Goal: Task Accomplishment & Management: Manage account settings

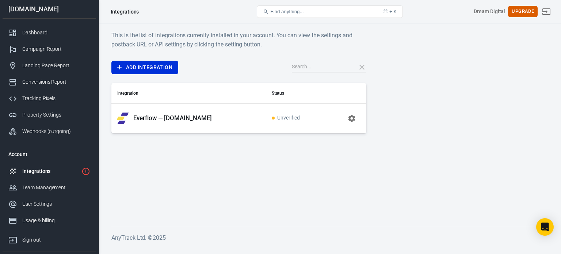
click at [64, 167] on div "Integrations" at bounding box center [50, 171] width 56 height 8
click at [150, 69] on link "Add Integration" at bounding box center [144, 68] width 67 height 14
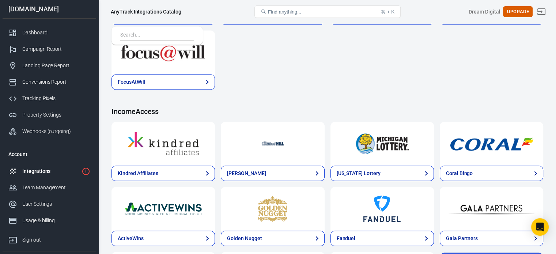
scroll to position [1141, 0]
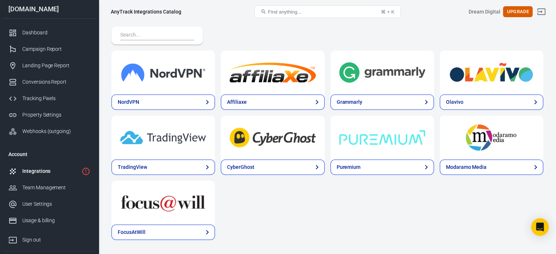
scroll to position [970, 0]
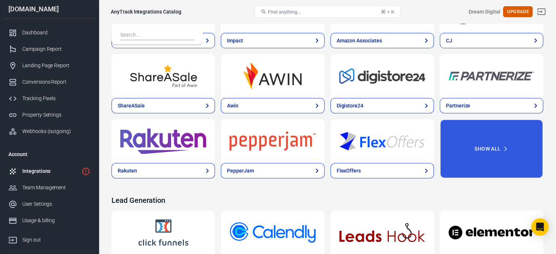
scroll to position [276, 0]
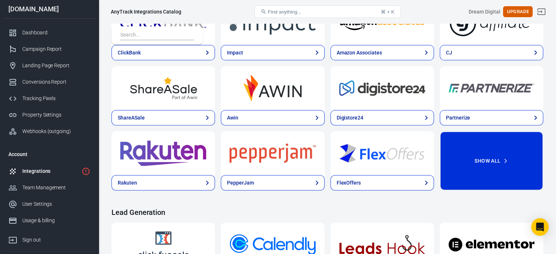
click at [507, 131] on button "Show All" at bounding box center [491, 160] width 103 height 59
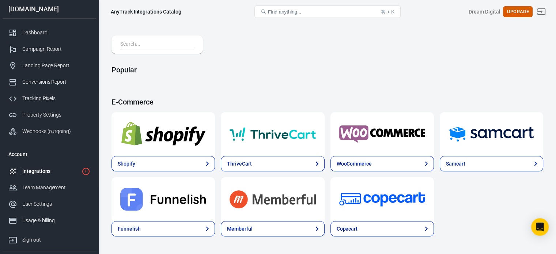
scroll to position [0, 0]
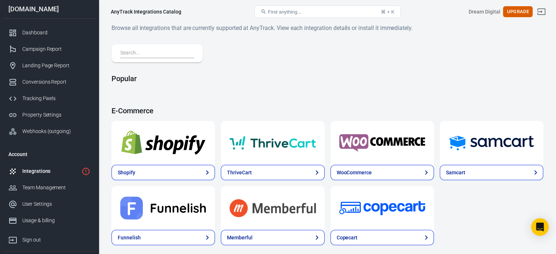
click at [154, 53] on input "text" at bounding box center [155, 53] width 71 height 9
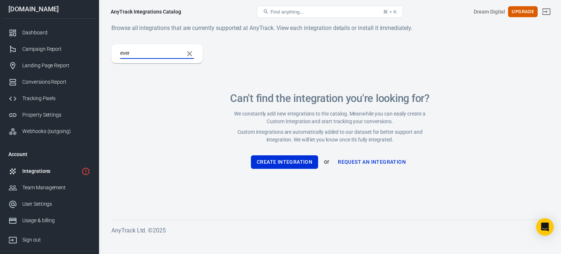
type input "e"
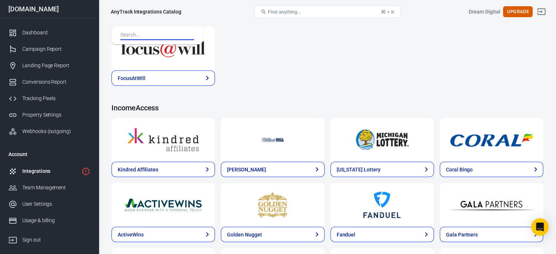
scroll to position [1413, 0]
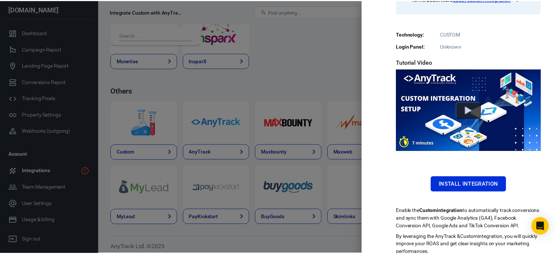
scroll to position [168, 0]
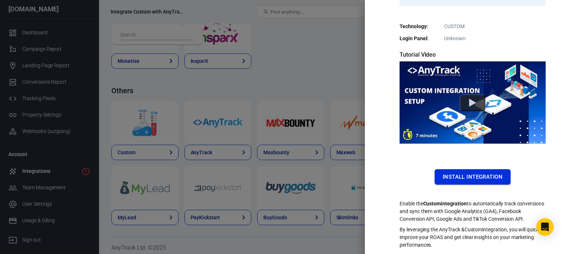
click at [495, 169] on button "Install Integration" at bounding box center [473, 176] width 76 height 15
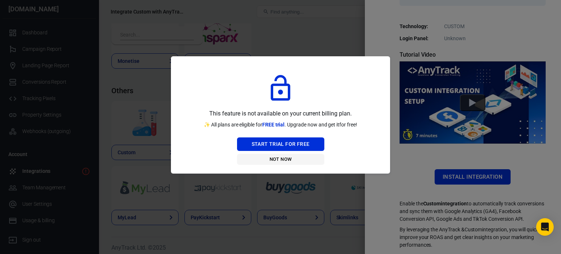
click at [290, 161] on button "Not Now" at bounding box center [280, 159] width 87 height 11
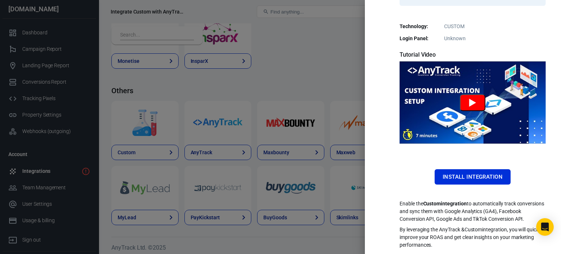
click at [465, 97] on button "Watch Custom Tutorial" at bounding box center [473, 102] width 26 height 17
click at [416, 169] on div "Install Integration" at bounding box center [473, 176] width 146 height 15
click at [414, 169] on div "Install Integration" at bounding box center [473, 176] width 146 height 15
click at [331, 57] on div at bounding box center [280, 127] width 561 height 254
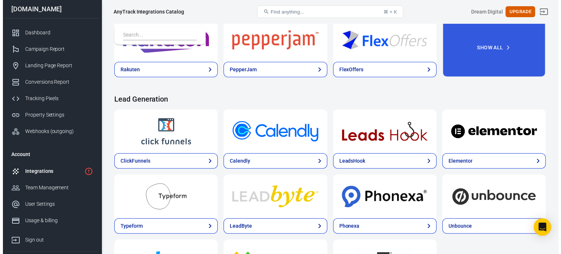
scroll to position [447, 0]
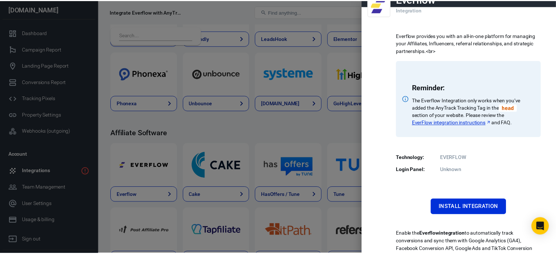
scroll to position [54, 0]
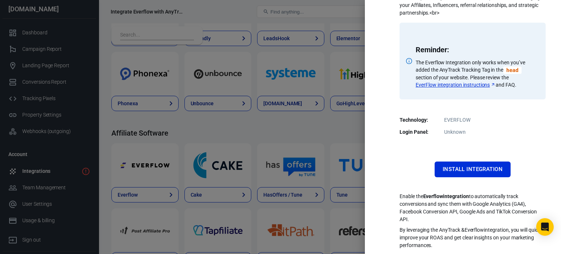
click at [317, 124] on div at bounding box center [280, 127] width 561 height 254
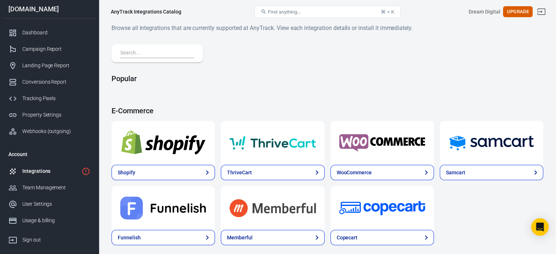
click at [36, 169] on div "Integrations" at bounding box center [50, 171] width 56 height 8
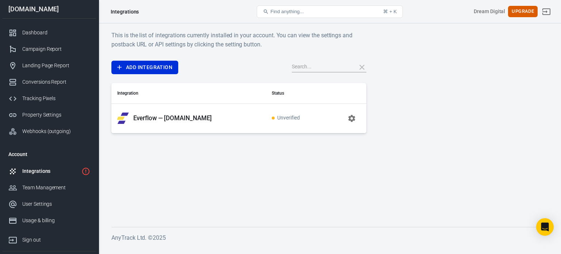
click at [347, 118] on icon "button" at bounding box center [351, 118] width 9 height 9
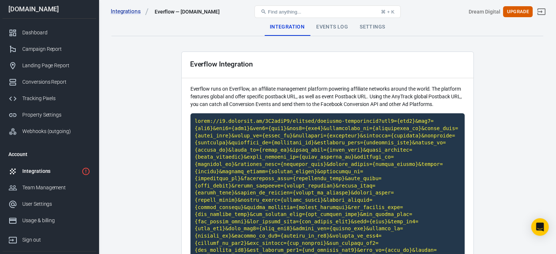
click at [341, 26] on div "Events Log" at bounding box center [331, 27] width 43 height 18
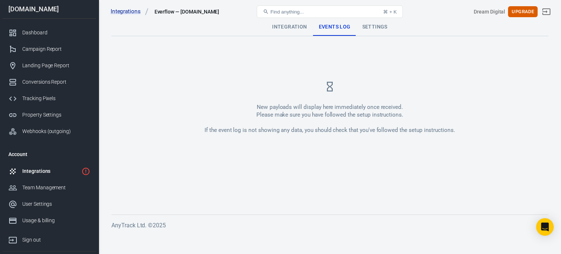
click at [296, 32] on div "Integration" at bounding box center [289, 27] width 46 height 18
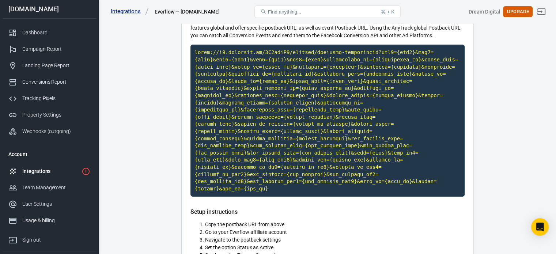
scroll to position [37, 0]
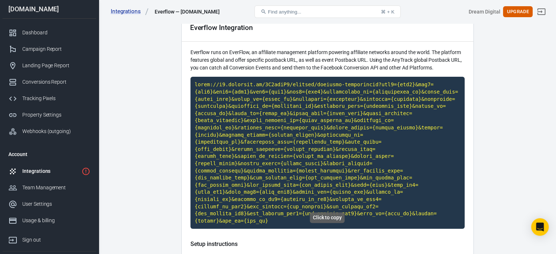
click at [325, 137] on code "Click to copy" at bounding box center [327, 153] width 274 height 152
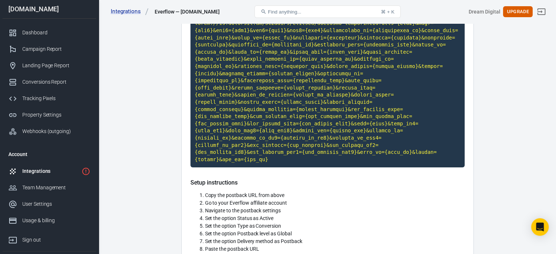
scroll to position [0, 0]
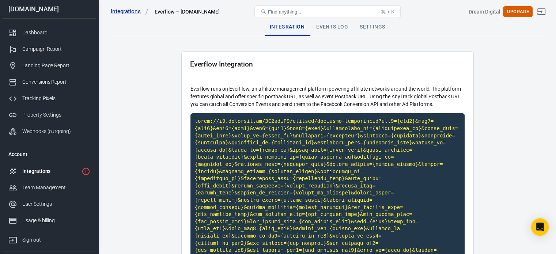
click at [330, 29] on div "Events Log" at bounding box center [331, 27] width 43 height 18
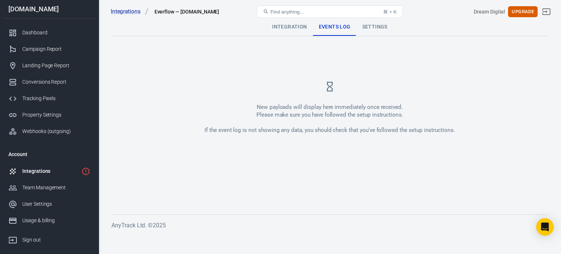
click at [378, 29] on div "Settings" at bounding box center [375, 27] width 37 height 18
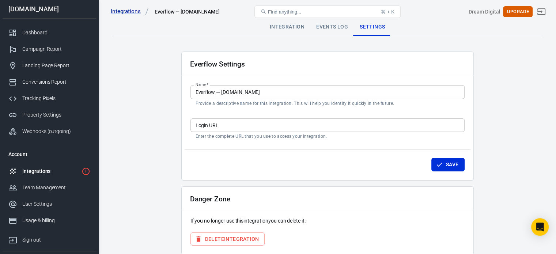
click at [296, 31] on div "Integration" at bounding box center [287, 27] width 46 height 18
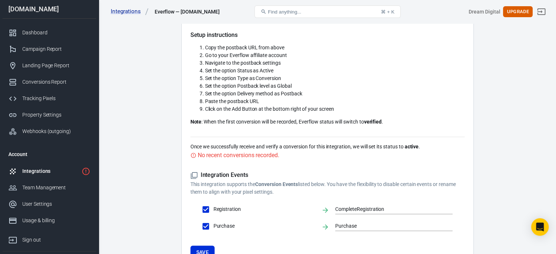
scroll to position [281, 0]
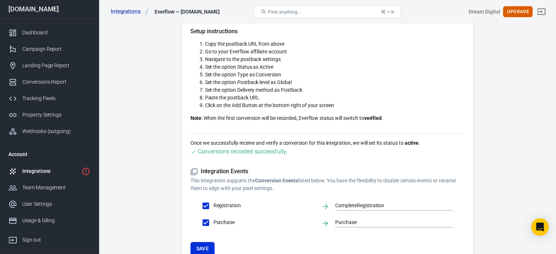
scroll to position [256, 0]
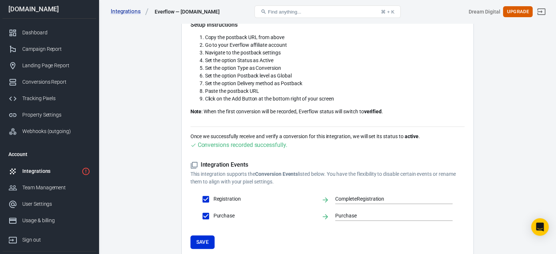
click at [72, 168] on div "Integrations" at bounding box center [50, 171] width 56 height 8
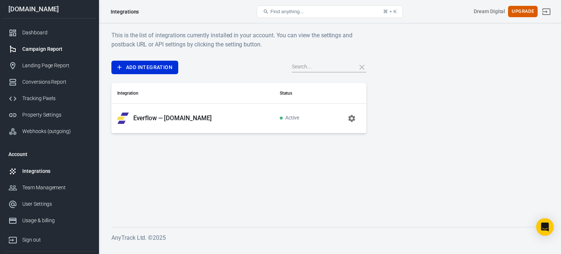
click at [48, 53] on div "Campaign Report" at bounding box center [56, 49] width 68 height 8
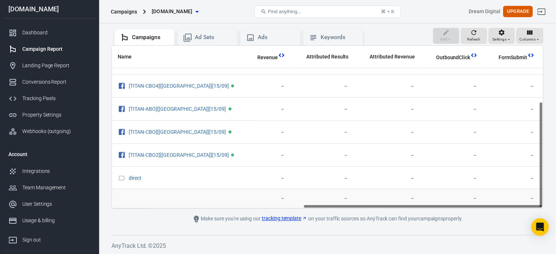
scroll to position [85, 344]
drag, startPoint x: 281, startPoint y: 205, endPoint x: 475, endPoint y: 208, distance: 194.8
click at [475, 208] on main "Verify Ads Integration on Pixel Settings to display your campaigns AnyTrack rel…" at bounding box center [327, 93] width 432 height 260
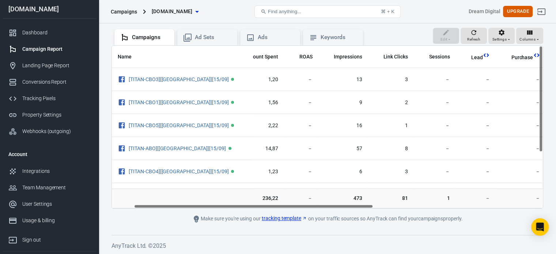
scroll to position [0, 0]
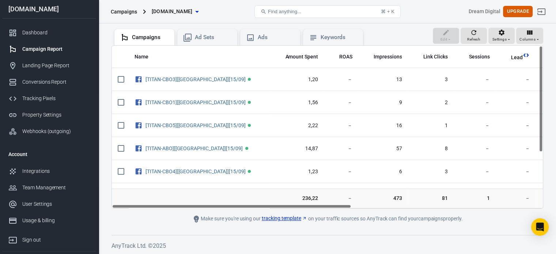
drag, startPoint x: 409, startPoint y: 206, endPoint x: 199, endPoint y: 213, distance: 209.5
click at [199, 213] on main "Verify Ads Integration on Pixel Settings to display your campaigns AnyTrack rel…" at bounding box center [327, 93] width 432 height 260
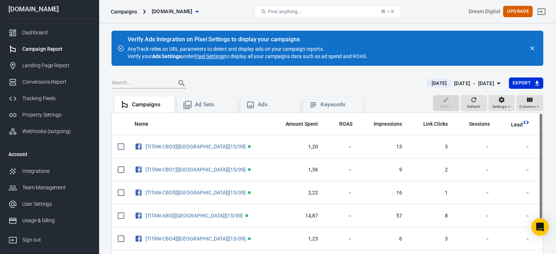
click at [175, 14] on span "[DOMAIN_NAME]" at bounding box center [172, 11] width 41 height 9
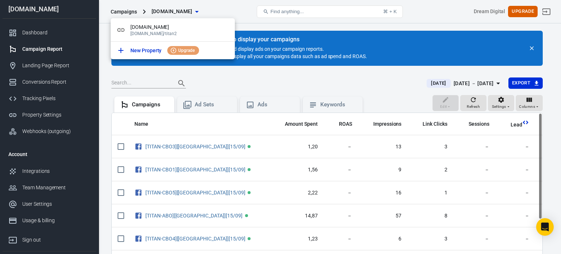
click at [238, 8] on div at bounding box center [280, 127] width 561 height 254
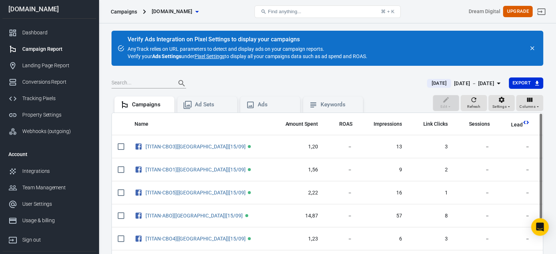
click at [187, 6] on button "[DOMAIN_NAME]" at bounding box center [175, 12] width 53 height 14
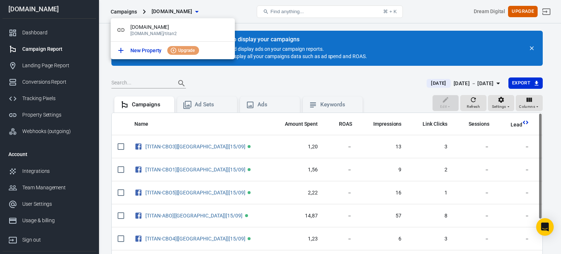
click at [243, 15] on div at bounding box center [280, 127] width 561 height 254
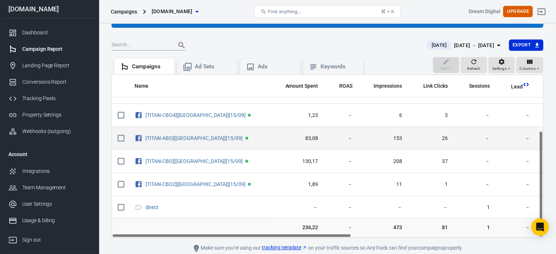
scroll to position [67, 0]
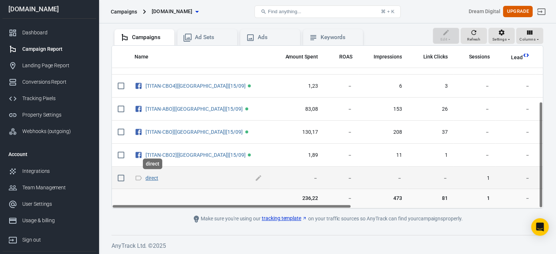
click at [152, 179] on link "direct" at bounding box center [151, 178] width 13 height 6
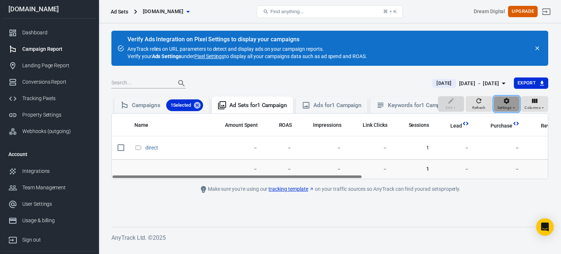
click at [508, 111] on span "Settings" at bounding box center [505, 107] width 14 height 7
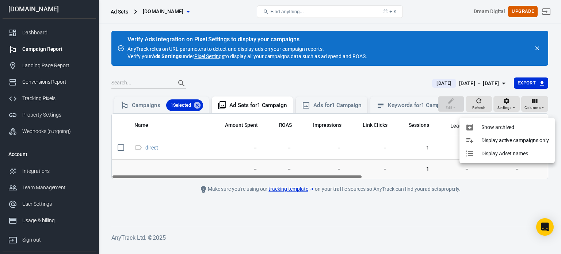
click at [503, 139] on p "Display active campaigns only" at bounding box center [516, 141] width 68 height 8
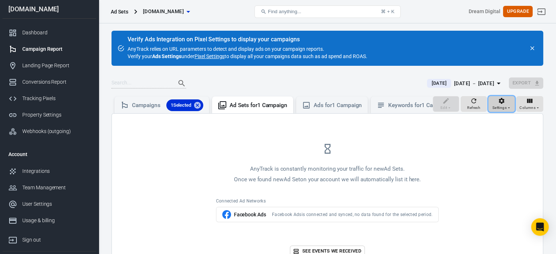
click at [502, 111] on span "Settings" at bounding box center [499, 107] width 14 height 7
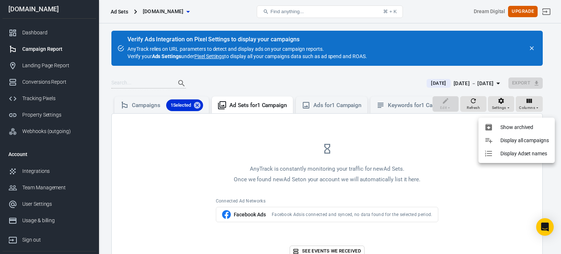
click at [503, 123] on p "Show archived" at bounding box center [517, 127] width 33 height 8
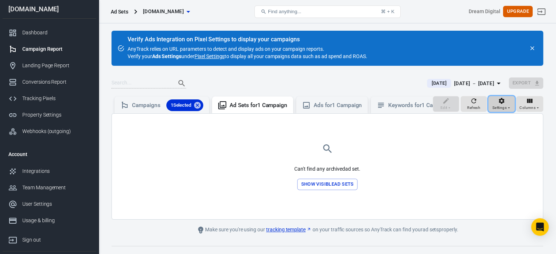
click at [502, 111] on span "Settings" at bounding box center [499, 107] width 14 height 7
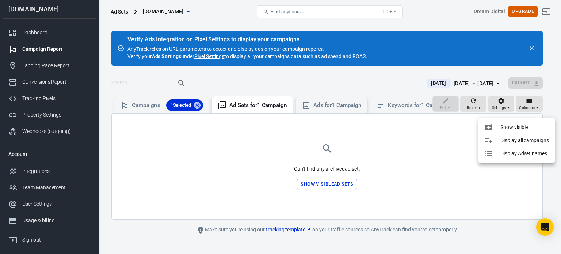
click at [506, 143] on p "Display all campaigns" at bounding box center [525, 141] width 49 height 8
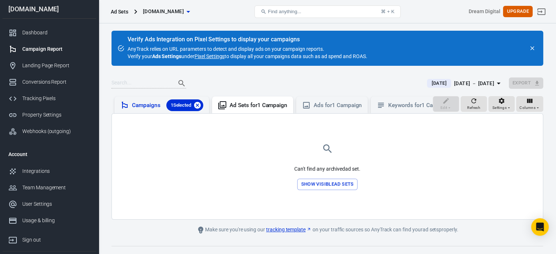
click at [197, 103] on icon at bounding box center [197, 105] width 7 height 7
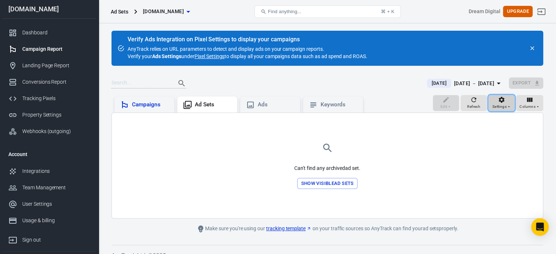
click at [509, 105] on icon "button" at bounding box center [508, 106] width 4 height 4
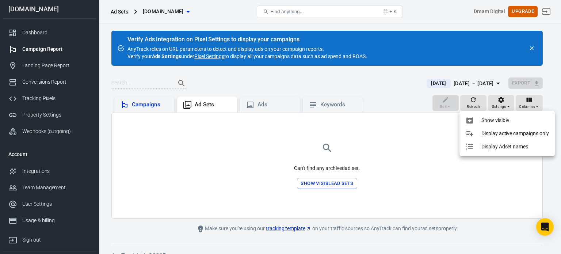
click at [509, 130] on p "Display active campaigns only" at bounding box center [516, 134] width 68 height 8
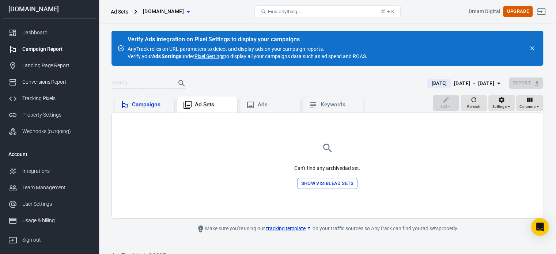
click at [333, 187] on button "Show visible ad sets" at bounding box center [327, 183] width 60 height 11
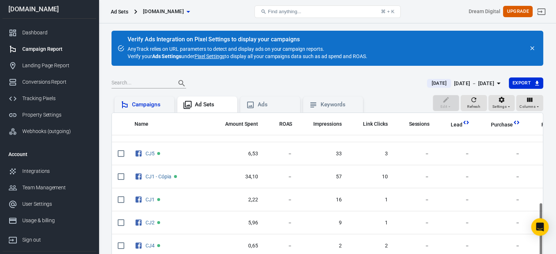
scroll to position [67, 0]
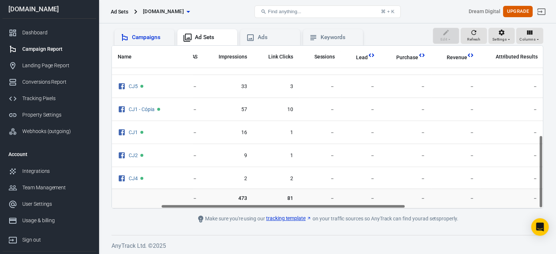
drag, startPoint x: 326, startPoint y: 205, endPoint x: 380, endPoint y: 207, distance: 54.1
click at [380, 207] on div "Name Amount Spent ROAS Impressions Link Clicks Sessions Lead Purchase Revenue A…" at bounding box center [327, 127] width 431 height 163
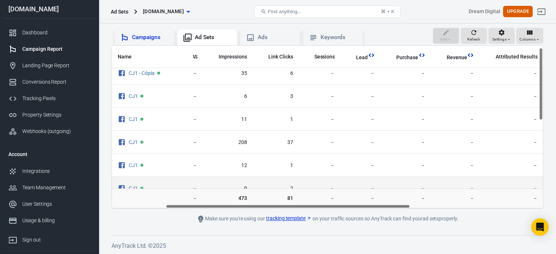
scroll to position [0, 95]
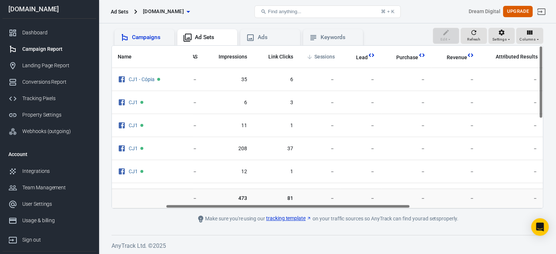
click at [326, 57] on span "Sessions" at bounding box center [324, 56] width 21 height 7
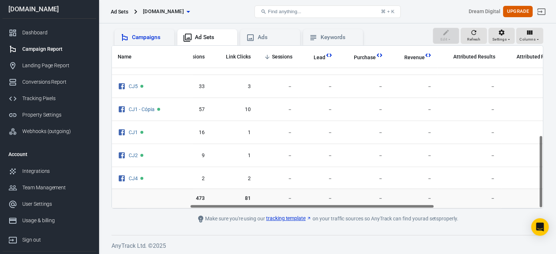
scroll to position [200, 84]
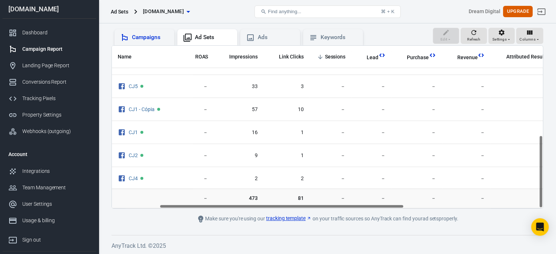
drag, startPoint x: 311, startPoint y: 206, endPoint x: 359, endPoint y: 204, distance: 47.9
click at [359, 204] on div "Name Amount Spent ROAS Impressions Link Clicks Sessions Lead Purchase Revenue A…" at bounding box center [327, 127] width 431 height 163
click at [328, 57] on span "Sessions" at bounding box center [335, 56] width 21 height 7
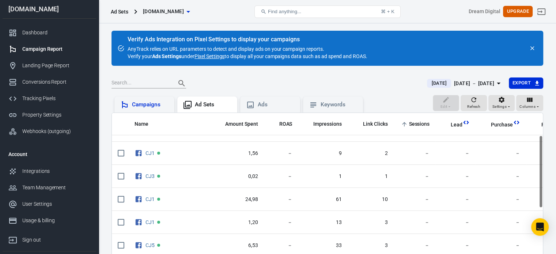
scroll to position [110, 0]
click at [403, 127] on icon "scrollable content" at bounding box center [404, 124] width 7 height 7
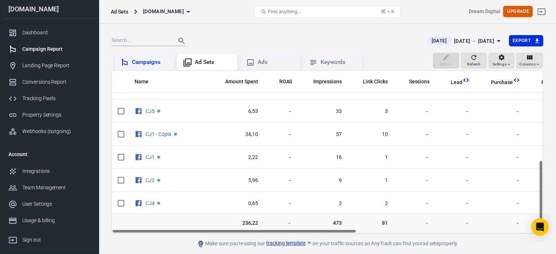
scroll to position [67, 0]
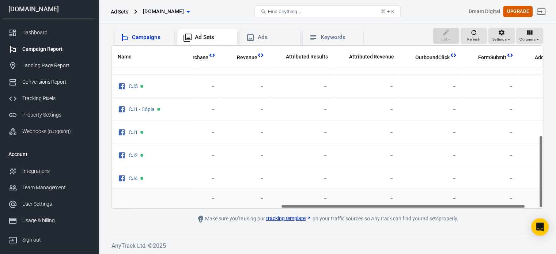
drag, startPoint x: 315, startPoint y: 205, endPoint x: 488, endPoint y: 212, distance: 173.3
click at [488, 212] on main "Verify Ads Integration on Pixel Settings to display your campaigns AnyTrack rel…" at bounding box center [327, 93] width 432 height 260
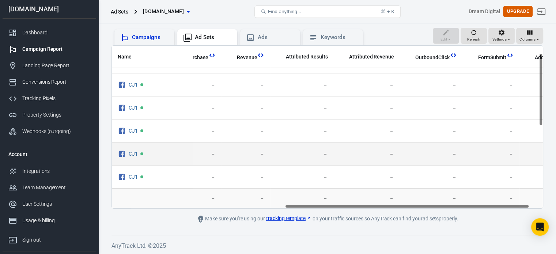
scroll to position [0, 304]
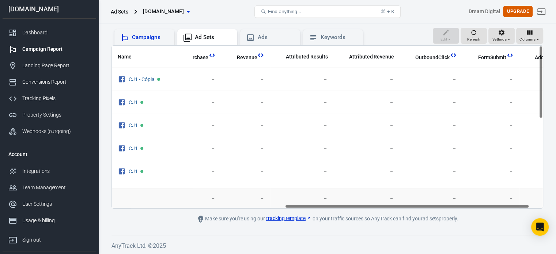
click at [154, 31] on div "Campaigns" at bounding box center [144, 37] width 60 height 16
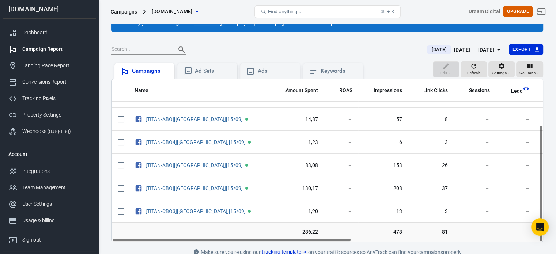
scroll to position [67, 0]
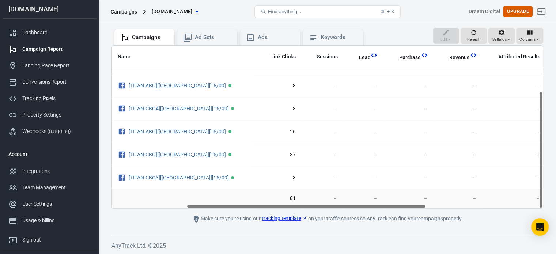
drag, startPoint x: 297, startPoint y: 204, endPoint x: 381, endPoint y: 210, distance: 85.0
click at [381, 210] on main "Verify Ads Integration on Pixel Settings to display your campaigns AnyTrack rel…" at bounding box center [327, 93] width 432 height 260
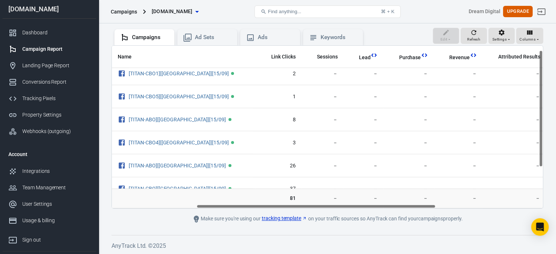
scroll to position [0, 152]
